Goal: Answer question/provide support: Share knowledge or assist other users

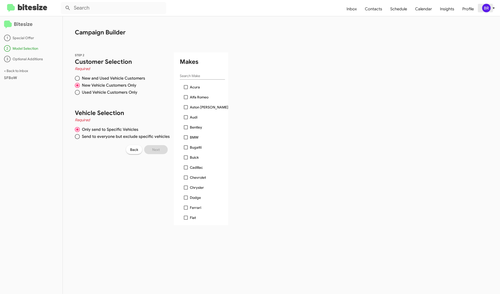
click at [490, 8] on div "BR" at bounding box center [486, 8] width 9 height 9
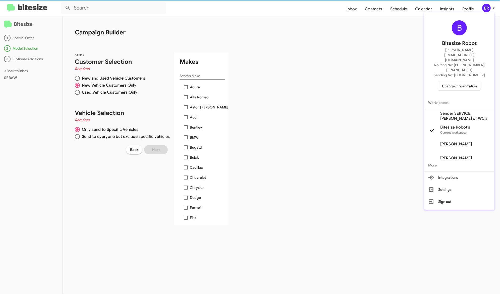
click at [470, 82] on span "Change Organization" at bounding box center [459, 86] width 35 height 9
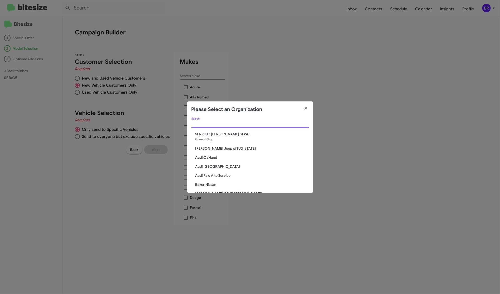
click at [249, 124] on input "Search" at bounding box center [250, 124] width 118 height 4
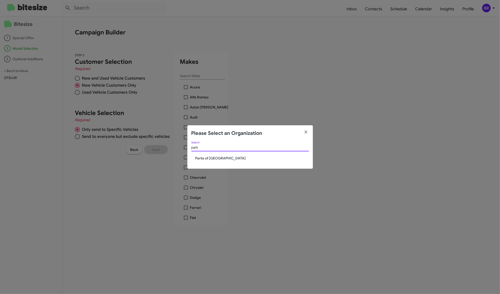
type input "park"
click at [222, 159] on span "Parks of [GEOGRAPHIC_DATA]" at bounding box center [252, 158] width 114 height 5
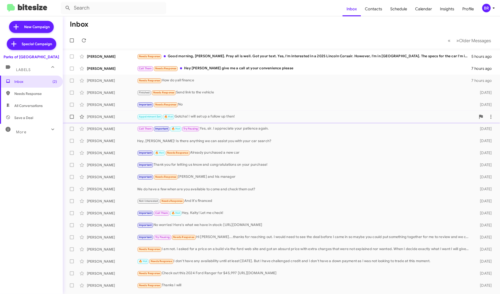
click at [297, 115] on div "Appointment Set 🔥 Hot Gotcha! I will set up a follow up then!" at bounding box center [306, 117] width 339 height 6
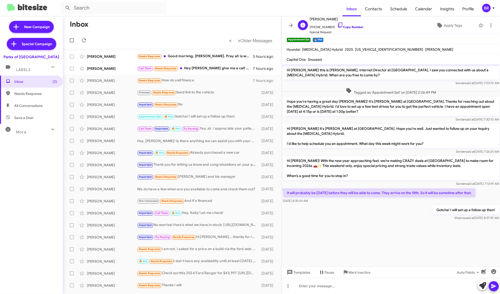
click at [353, 28] on link "Copy Number" at bounding box center [350, 27] width 26 height 4
click at [33, 135] on mat-expansion-panel-header "More" at bounding box center [31, 130] width 63 height 12
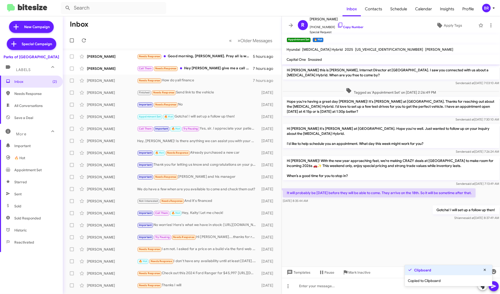
scroll to position [46, 0]
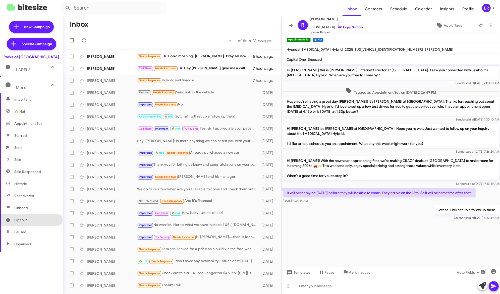
click at [29, 224] on span "Opt out" at bounding box center [31, 220] width 63 height 12
type input "in:opt-out"
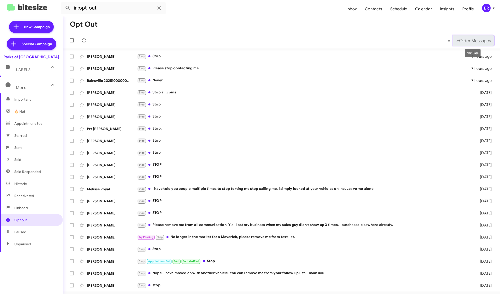
click at [479, 41] on span "Older Messages" at bounding box center [475, 41] width 32 height 6
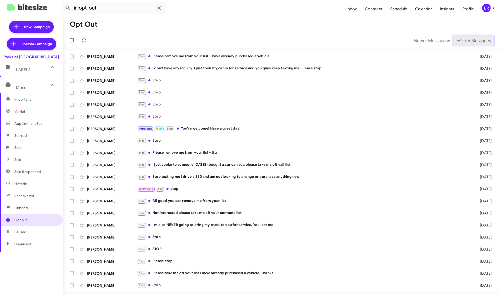
click at [479, 41] on span "Older Messages" at bounding box center [475, 41] width 32 height 6
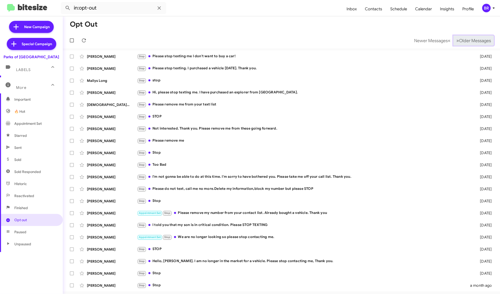
click at [479, 41] on span "Older Messages" at bounding box center [475, 41] width 32 height 6
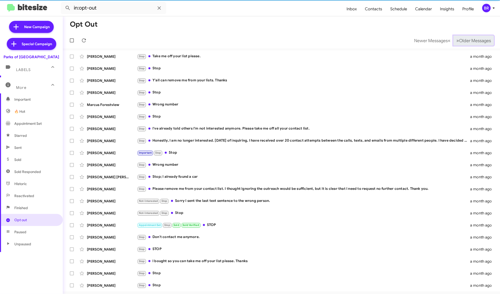
click at [479, 41] on span "Older Messages" at bounding box center [475, 41] width 32 height 6
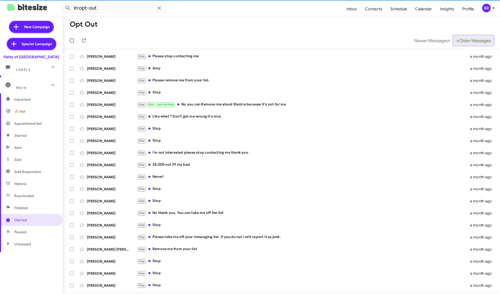
click at [479, 41] on span "Older Messages" at bounding box center [475, 41] width 32 height 6
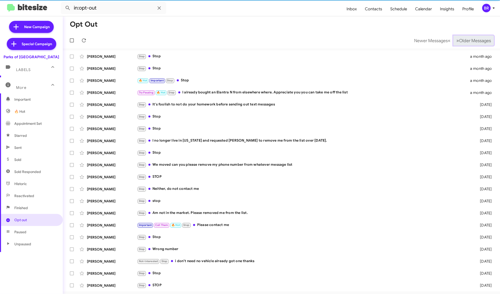
click at [479, 41] on span "Older Messages" at bounding box center [475, 41] width 32 height 6
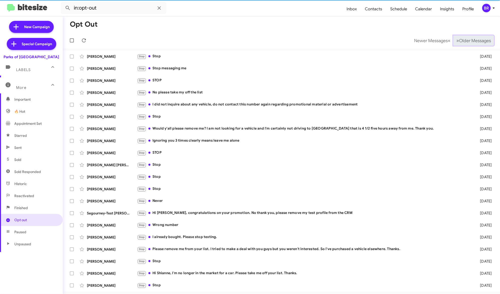
click at [479, 41] on span "Older Messages" at bounding box center [475, 41] width 32 height 6
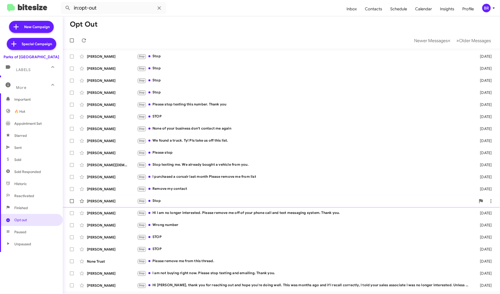
click at [242, 198] on div "[PERSON_NAME] Stop Stop [DATE]" at bounding box center [281, 201] width 429 height 10
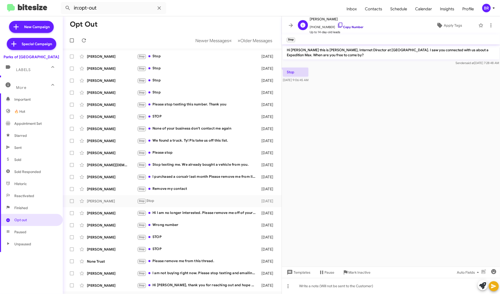
click at [350, 25] on link "Copy Number" at bounding box center [350, 27] width 26 height 4
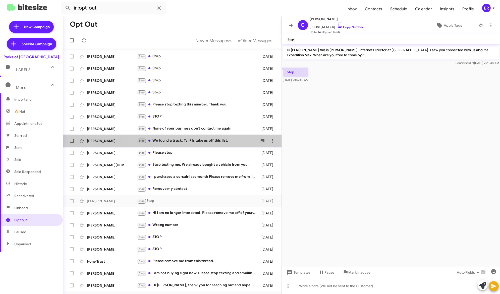
click at [206, 138] on div "Stop We found a truck. Ty! Pls take us off this list." at bounding box center [197, 141] width 120 height 6
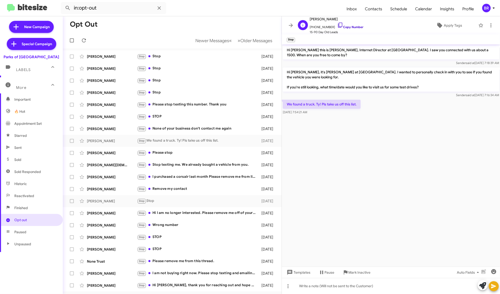
click at [345, 27] on link "Copy Number" at bounding box center [350, 27] width 26 height 4
click at [209, 39] on span "Newer Messages" at bounding box center [213, 41] width 34 height 6
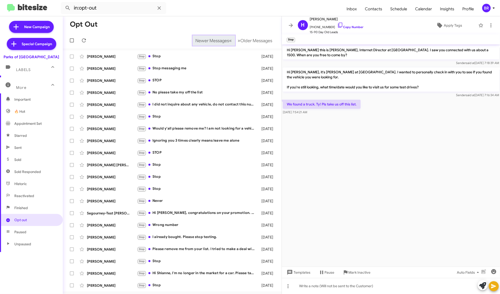
click at [209, 39] on span "Newer Messages" at bounding box center [213, 41] width 34 height 6
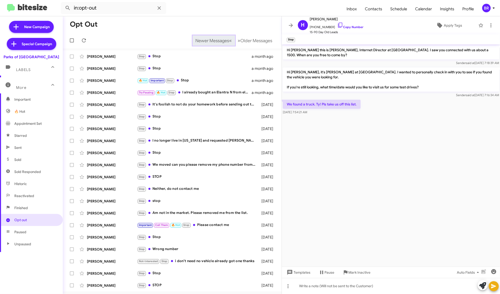
click at [209, 39] on span "Newer Messages" at bounding box center [213, 41] width 34 height 6
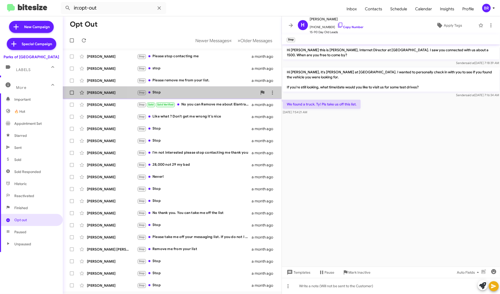
click at [201, 94] on div "Stop Stop" at bounding box center [197, 93] width 120 height 6
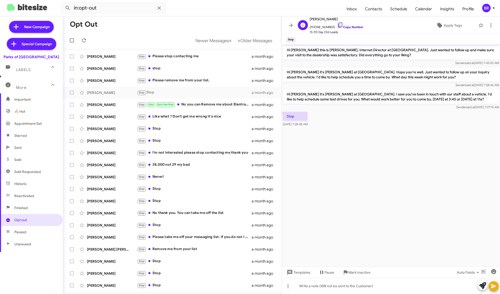
click at [349, 26] on link "Copy Number" at bounding box center [350, 27] width 26 height 4
